Goal: Transaction & Acquisition: Purchase product/service

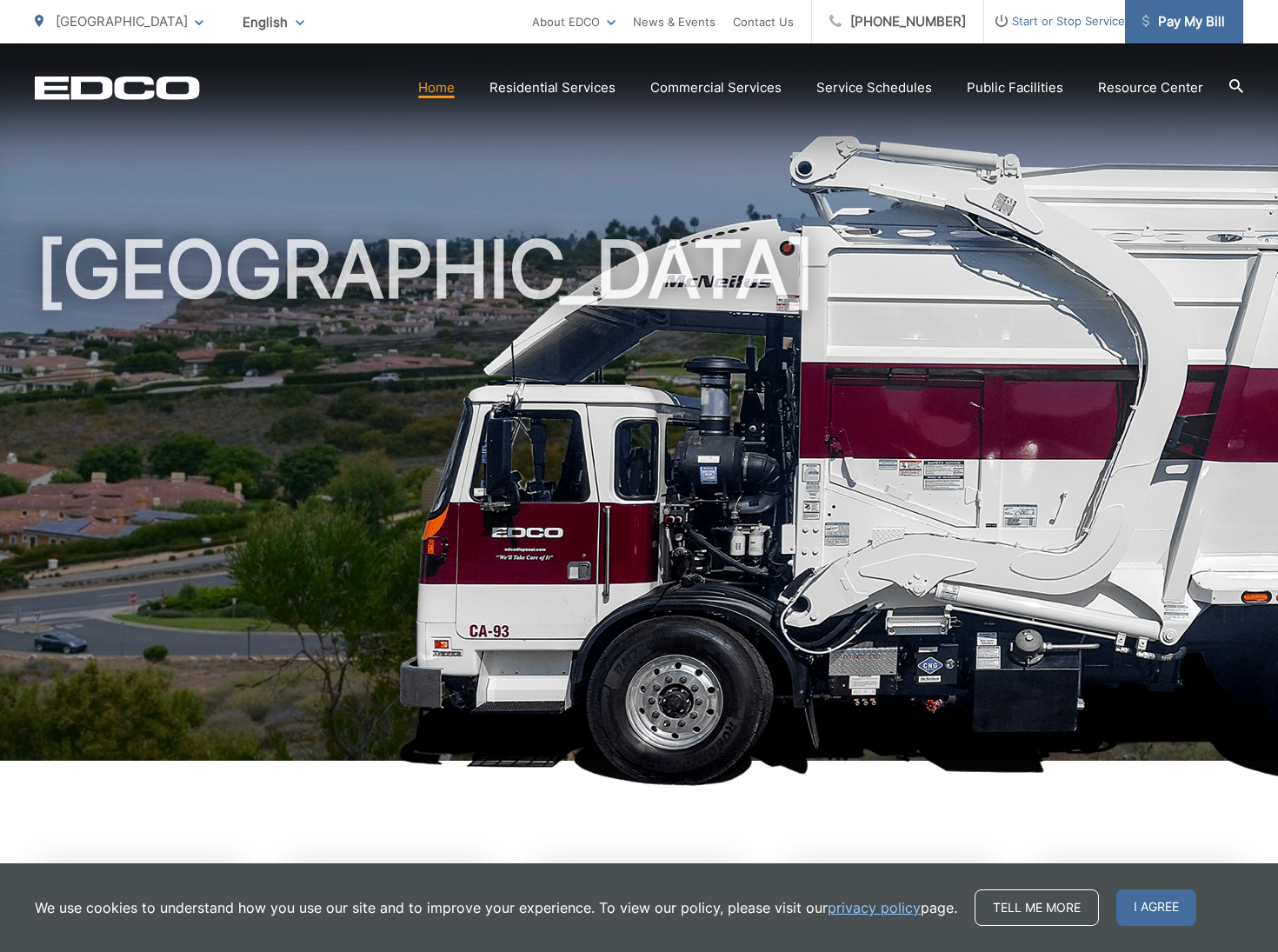
click at [1204, 26] on span "Pay My Bill" at bounding box center [1184, 21] width 83 height 21
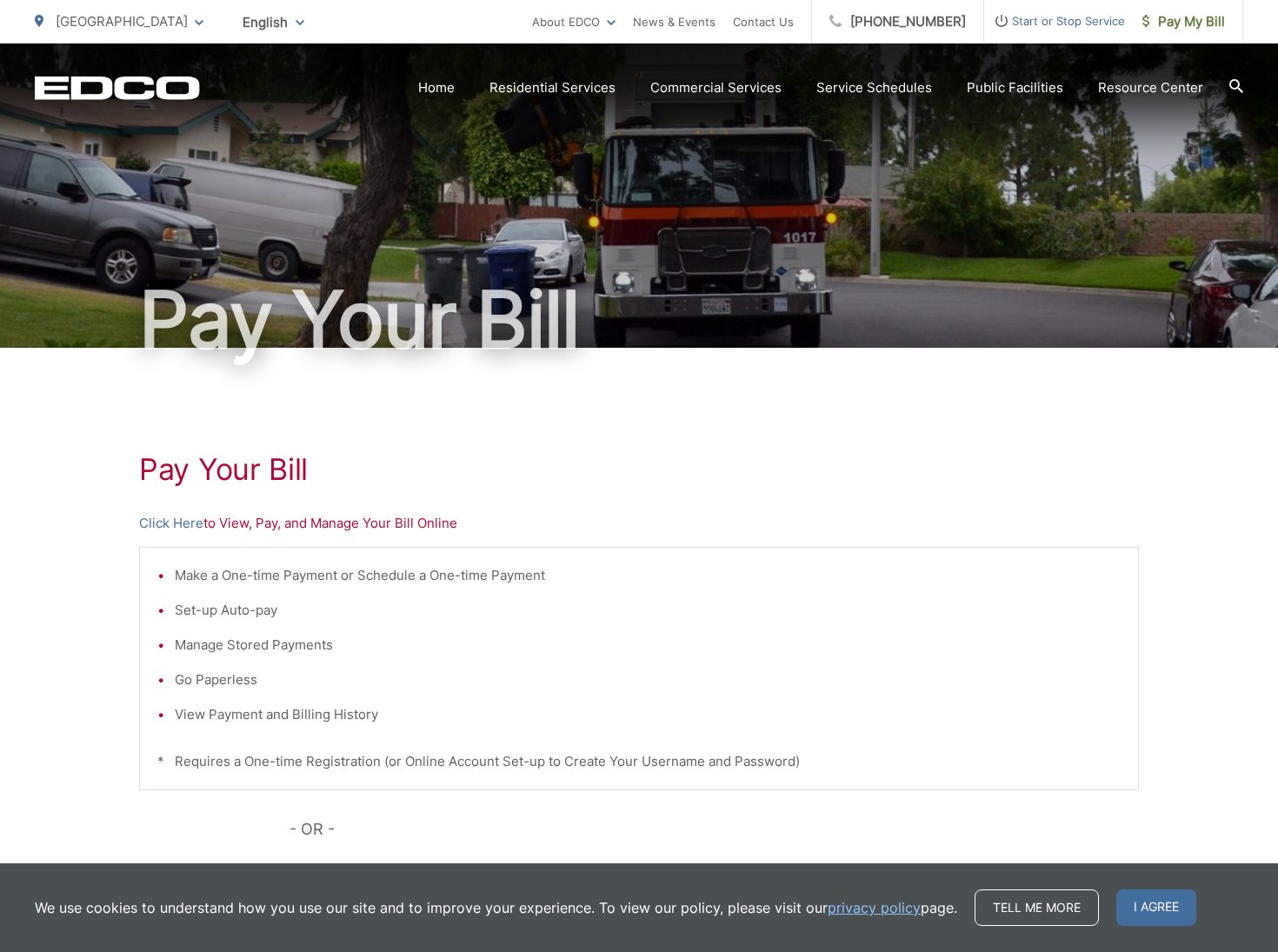
click at [345, 691] on ul "Make a One-time Payment or Schedule a One-time Payment Set-up Auto-pay Manage S…" at bounding box center [639, 645] width 963 height 160
click at [272, 715] on li "View Payment and Billing History" at bounding box center [648, 714] width 945 height 21
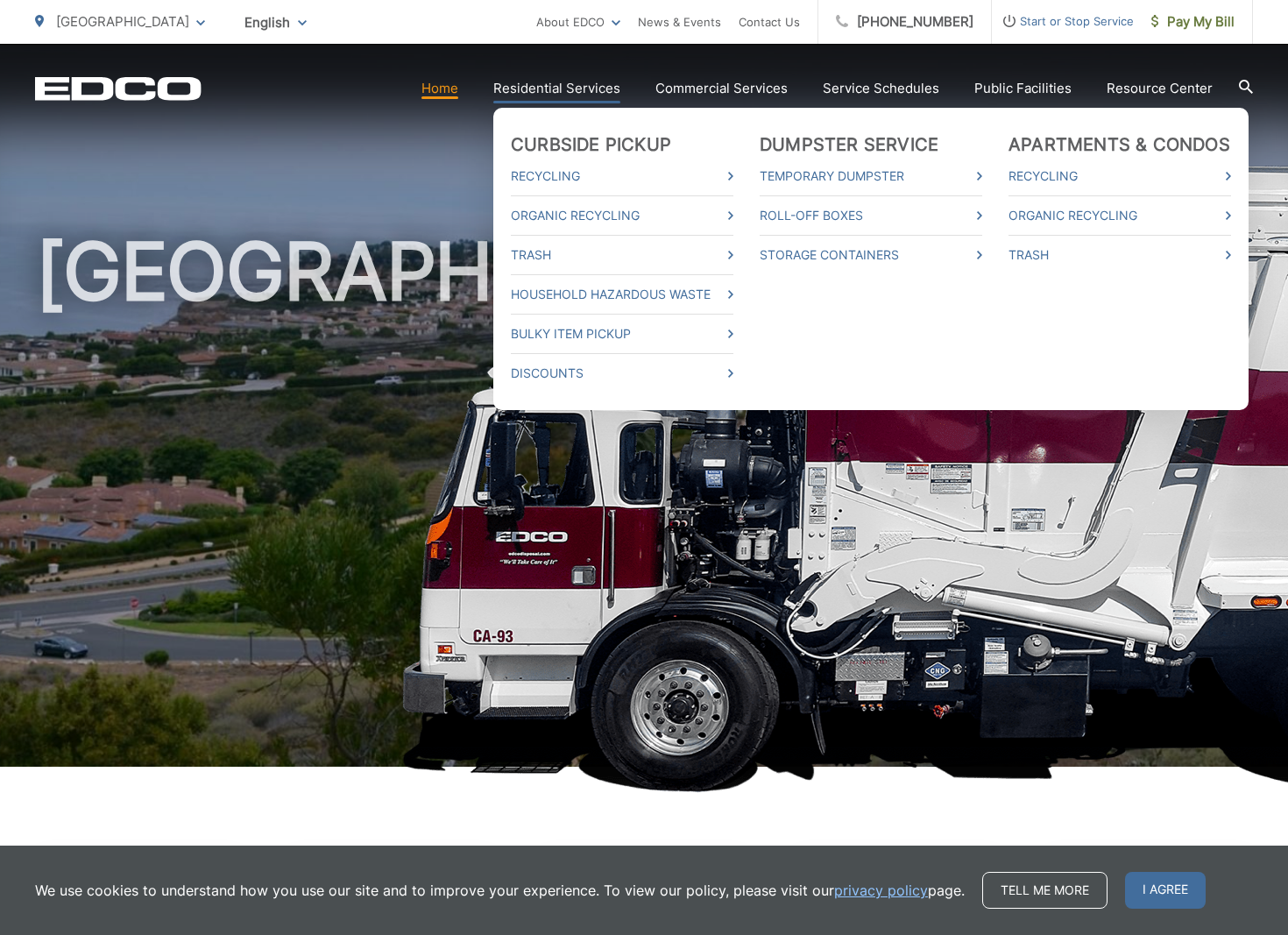
click at [595, 84] on link "Residential Services" at bounding box center [556, 88] width 127 height 21
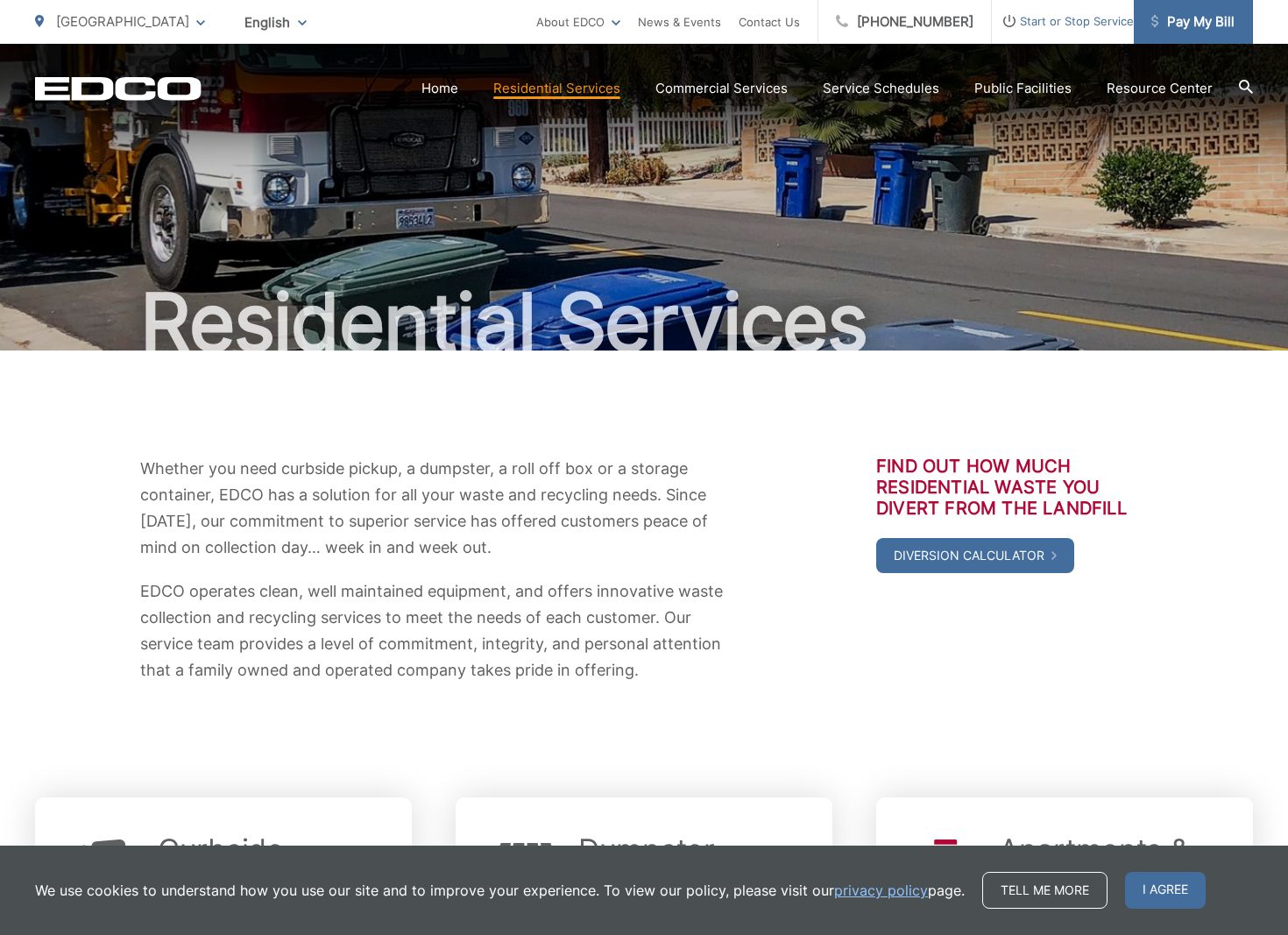
click at [1208, 21] on span "Pay My Bill" at bounding box center [1193, 21] width 84 height 21
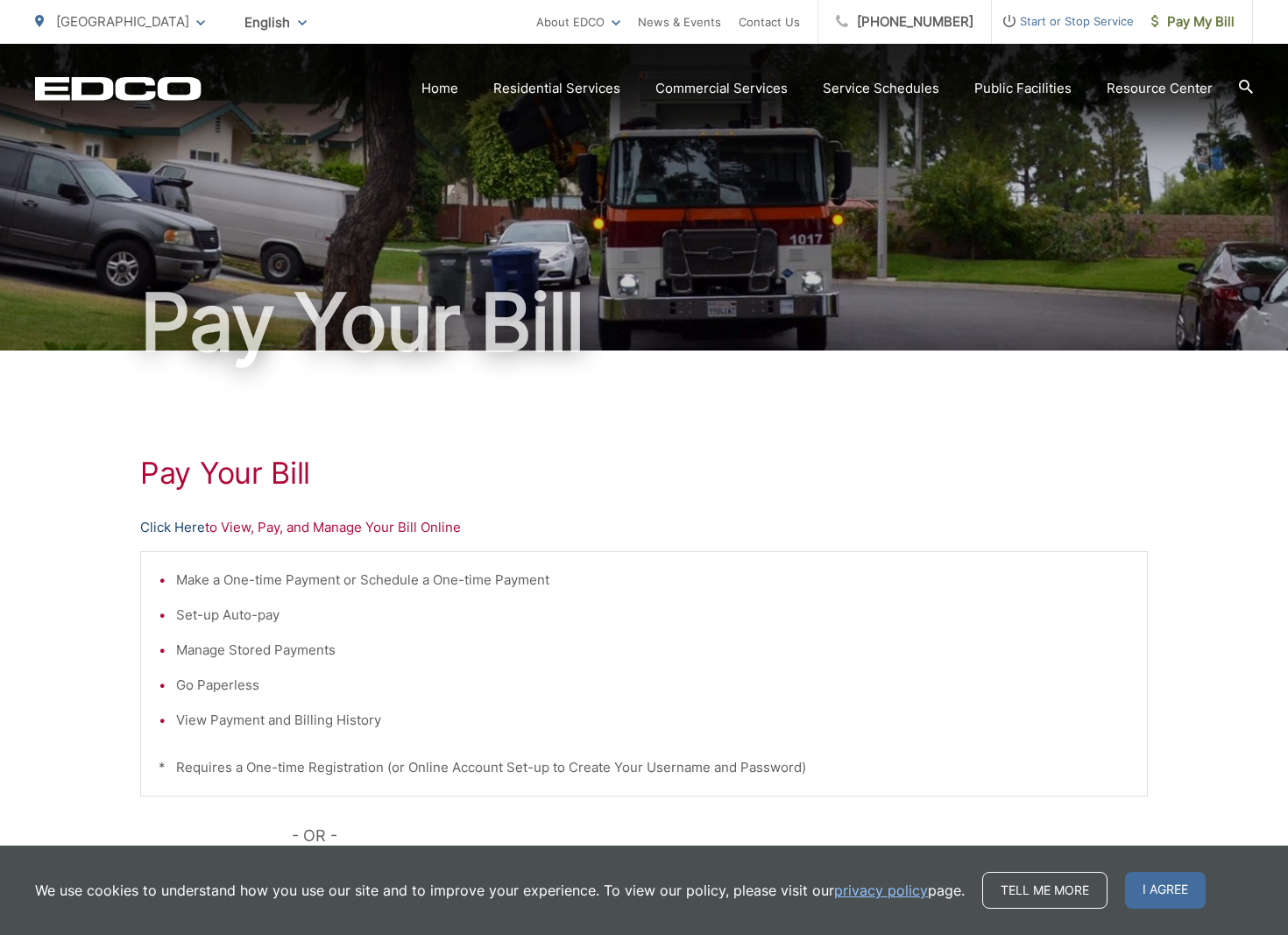
click at [176, 526] on link "Click Here" at bounding box center [173, 527] width 65 height 21
